Goal: Find specific page/section: Find specific page/section

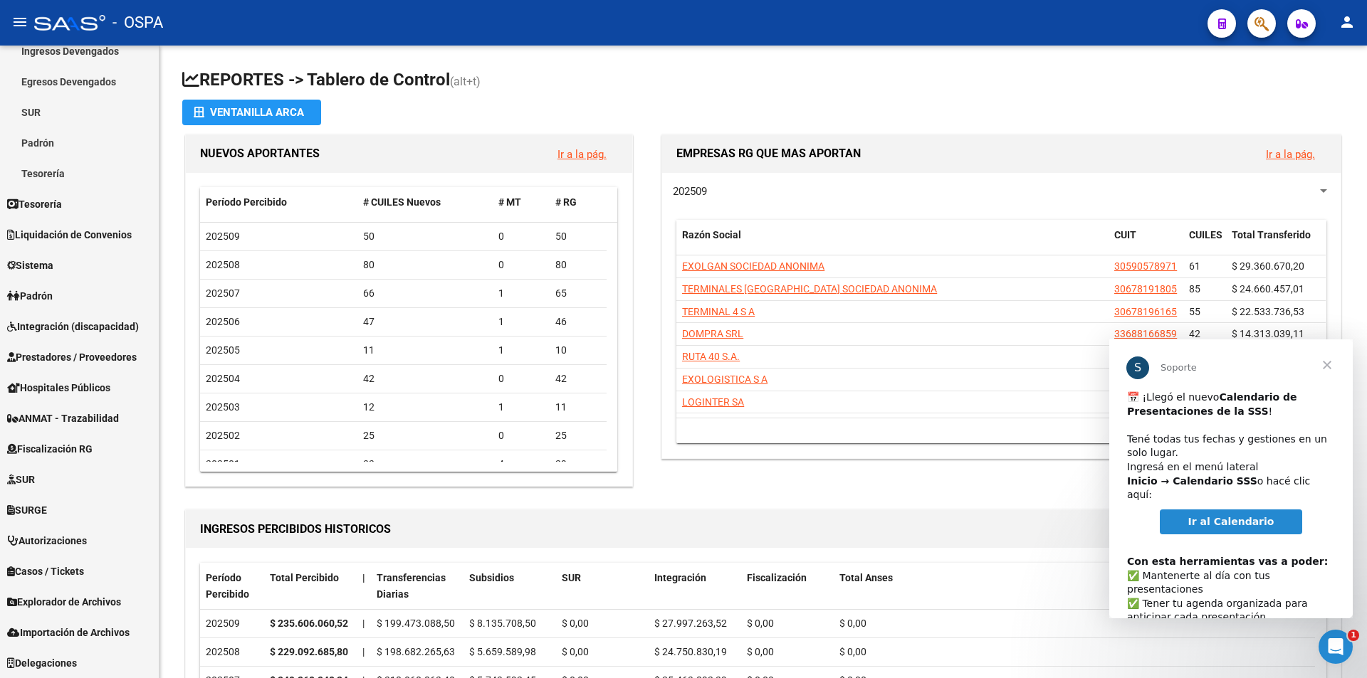
click at [1331, 367] on span "Cerrar" at bounding box center [1326, 365] width 51 height 51
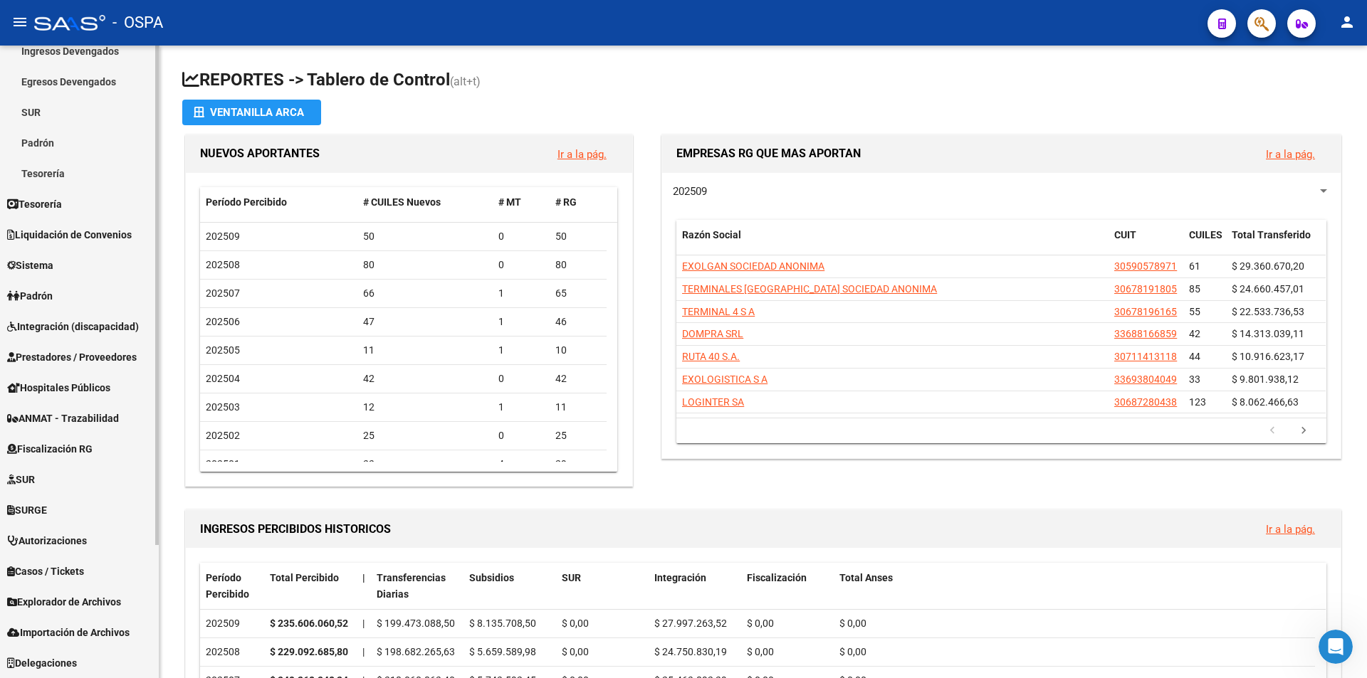
click at [93, 357] on span "Prestadores / Proveedores" at bounding box center [72, 358] width 130 height 16
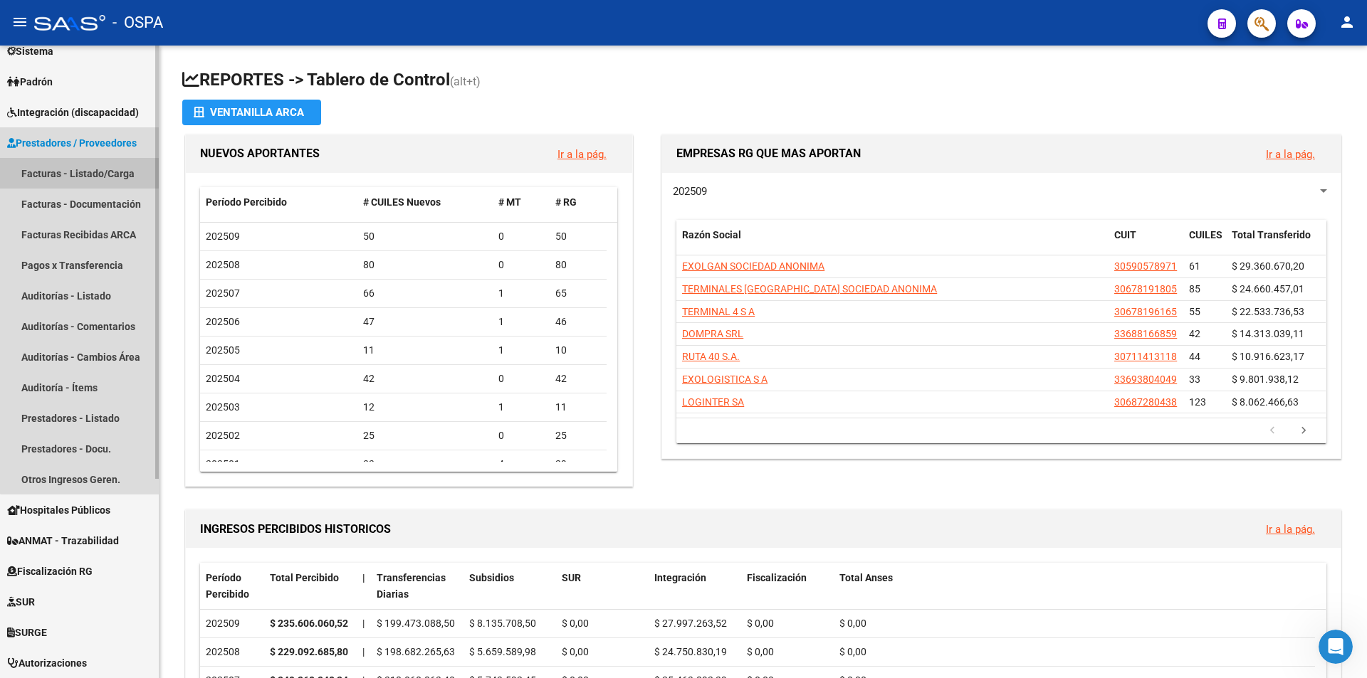
click at [82, 178] on link "Facturas - Listado/Carga" at bounding box center [79, 173] width 159 height 31
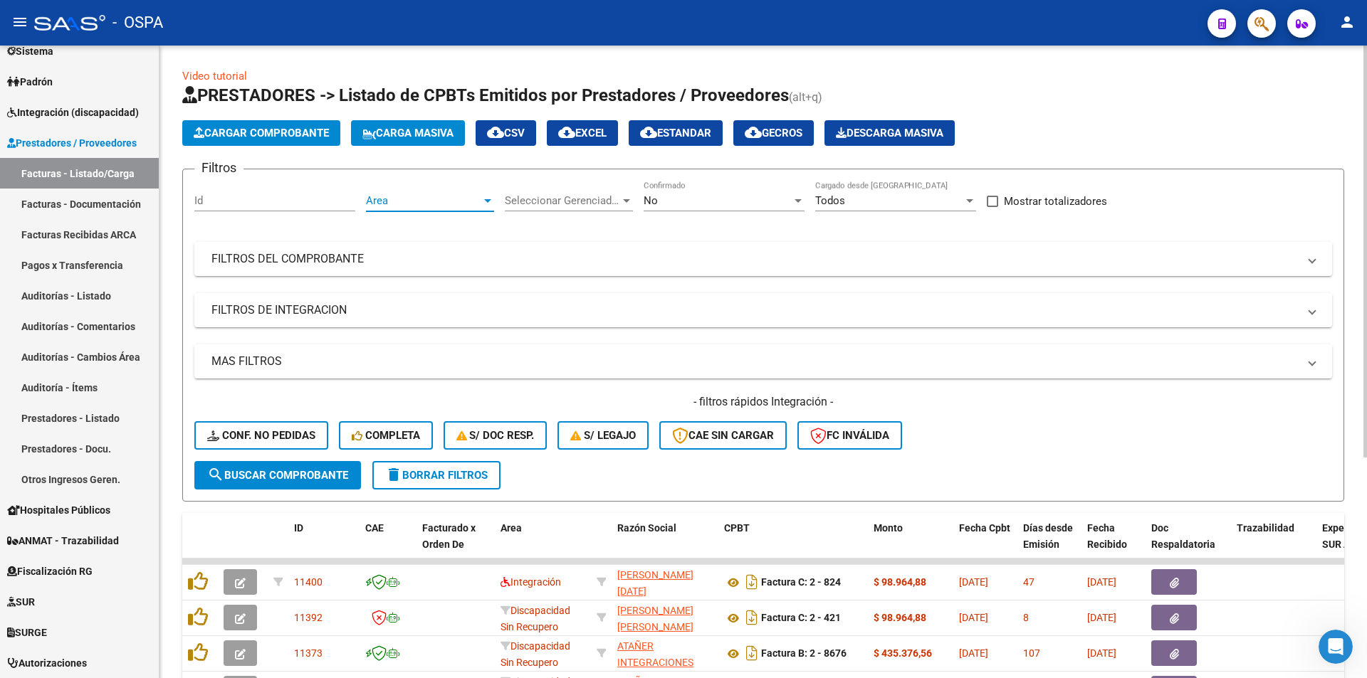
click at [490, 204] on div at bounding box center [487, 200] width 13 height 11
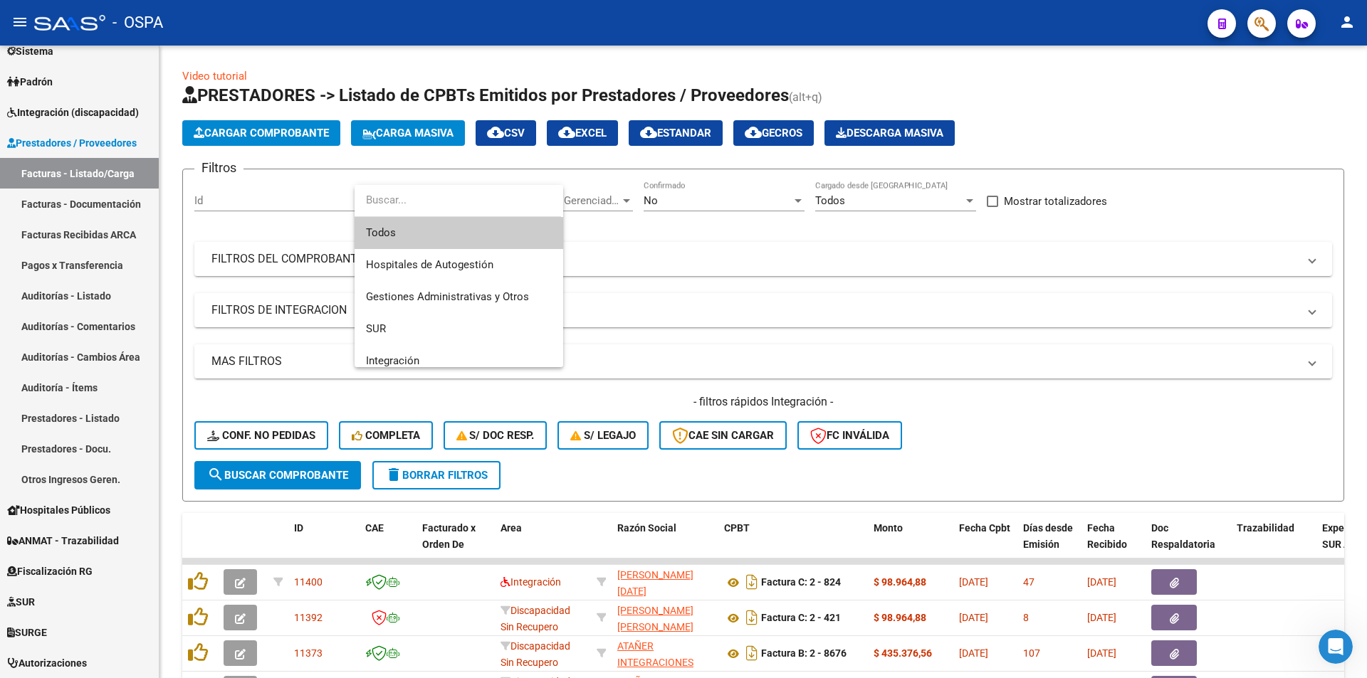
click at [403, 229] on span "Todos" at bounding box center [459, 233] width 186 height 32
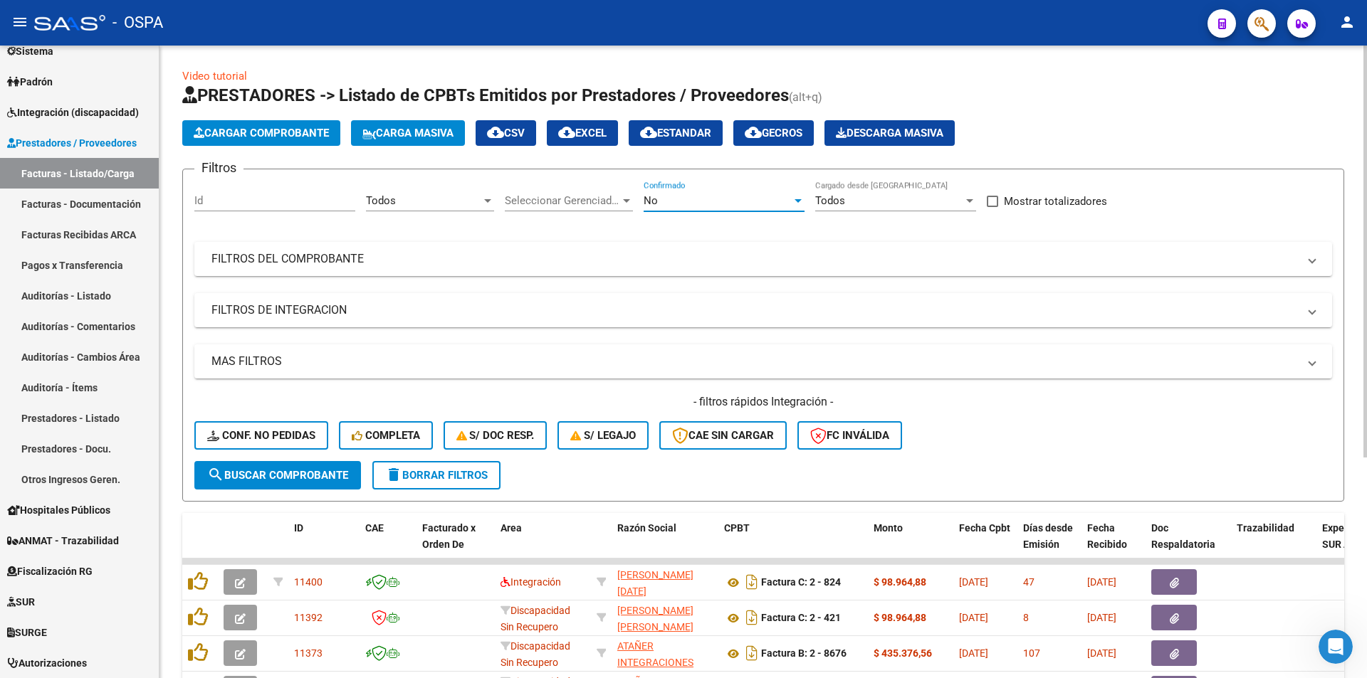
click at [801, 199] on div at bounding box center [797, 201] width 7 height 4
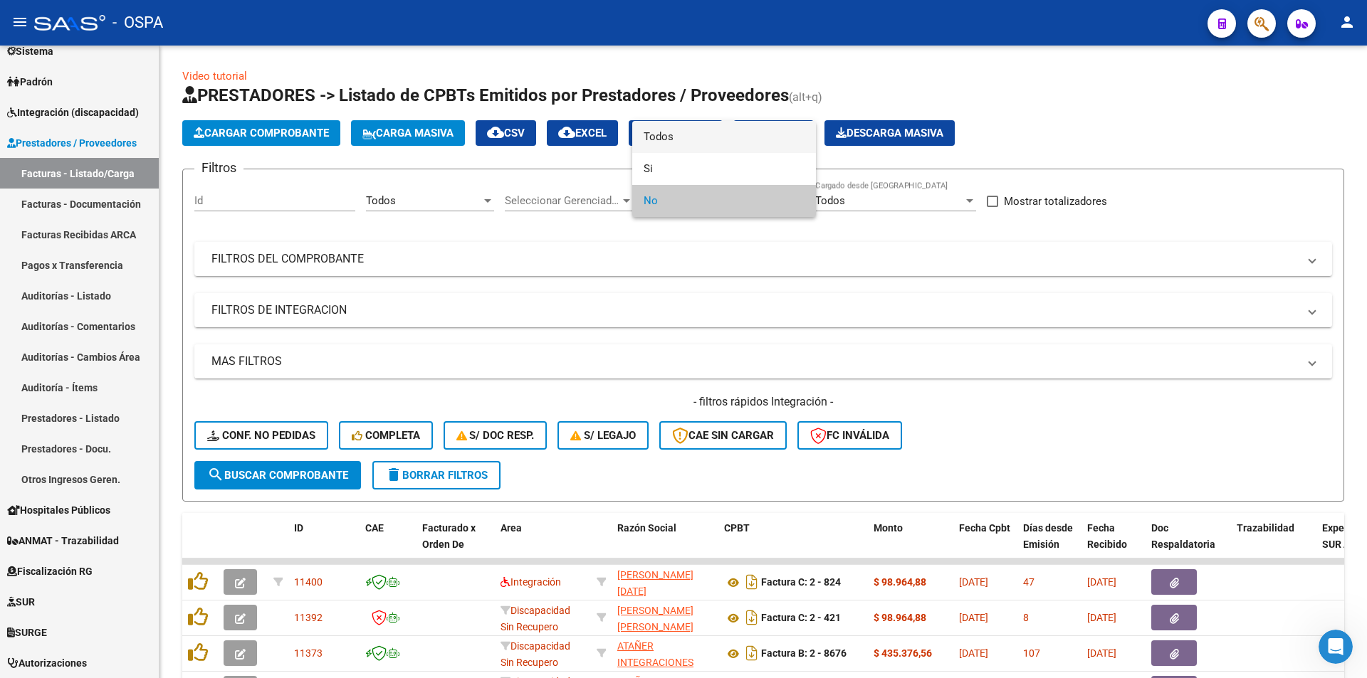
click at [691, 144] on span "Todos" at bounding box center [724, 137] width 161 height 32
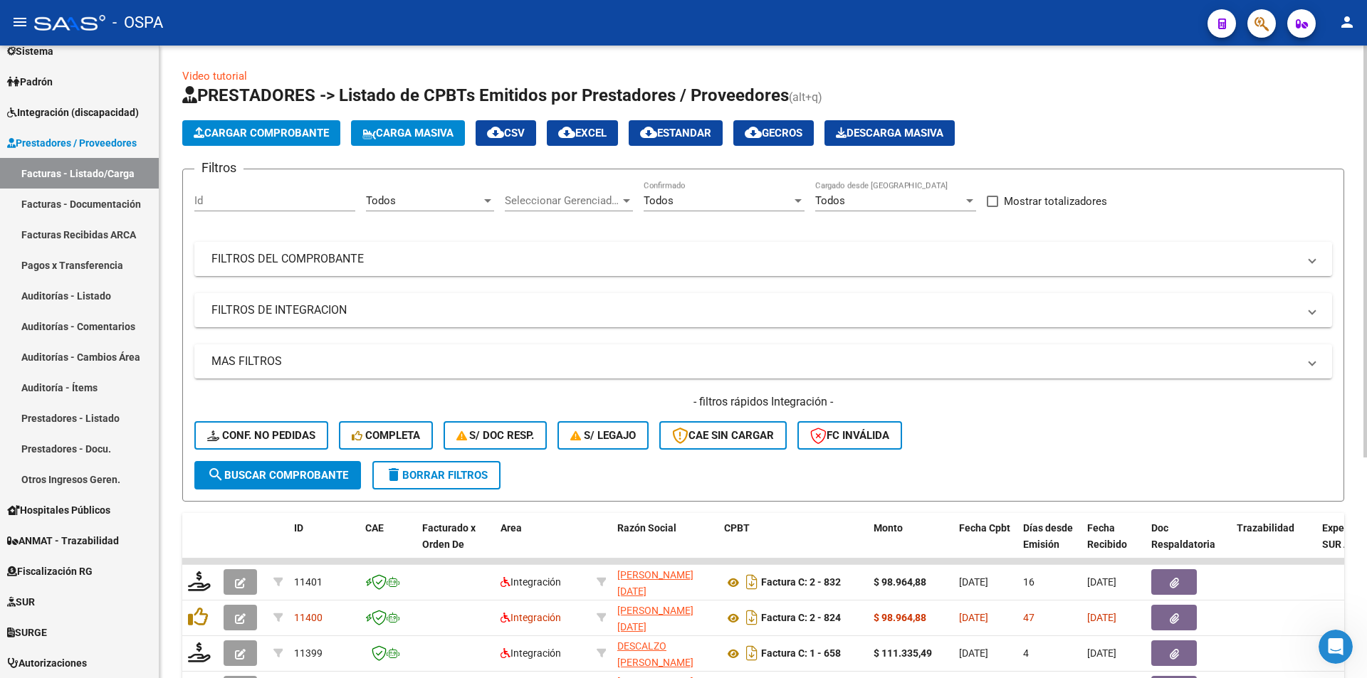
click at [262, 270] on mat-expansion-panel-header "FILTROS DEL COMPROBANTE" at bounding box center [763, 259] width 1138 height 34
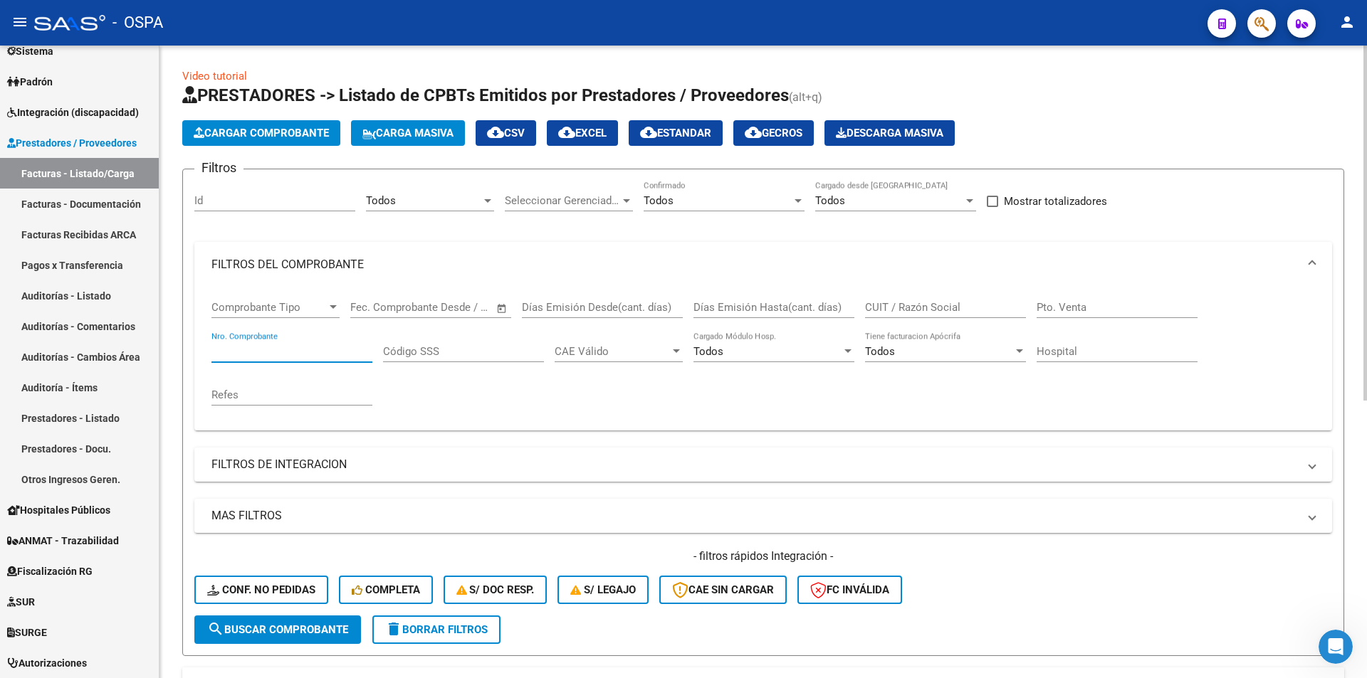
click at [241, 352] on input "Nro. Comprobante" at bounding box center [291, 351] width 161 height 13
type input "3274"
